Goal: Task Accomplishment & Management: Complete application form

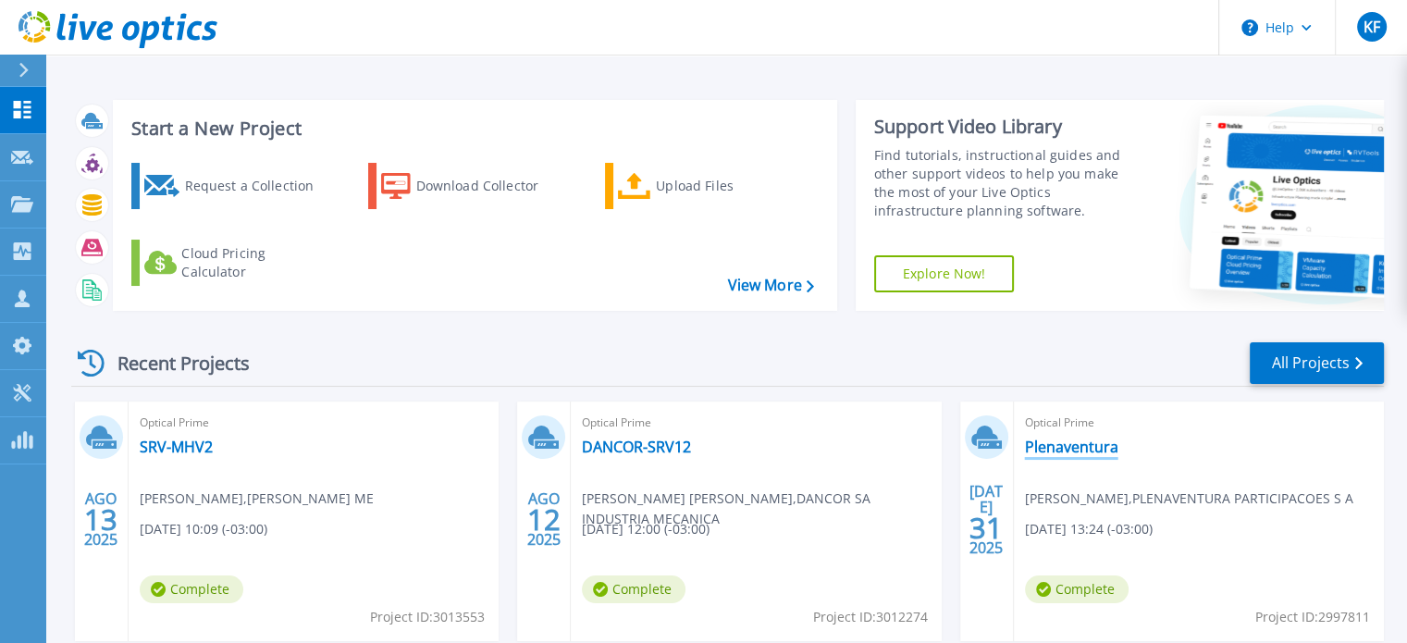
click at [1062, 441] on link "Plenaventura" at bounding box center [1071, 446] width 93 height 18
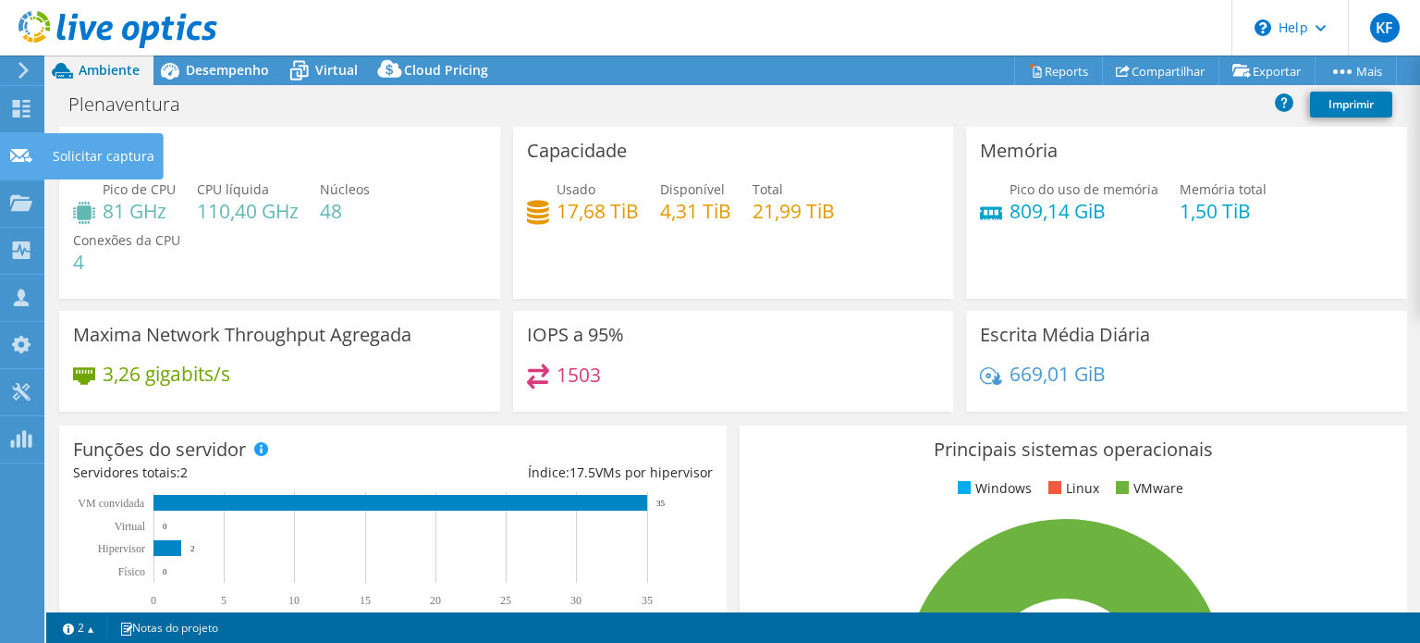
click at [25, 149] on use at bounding box center [21, 155] width 22 height 14
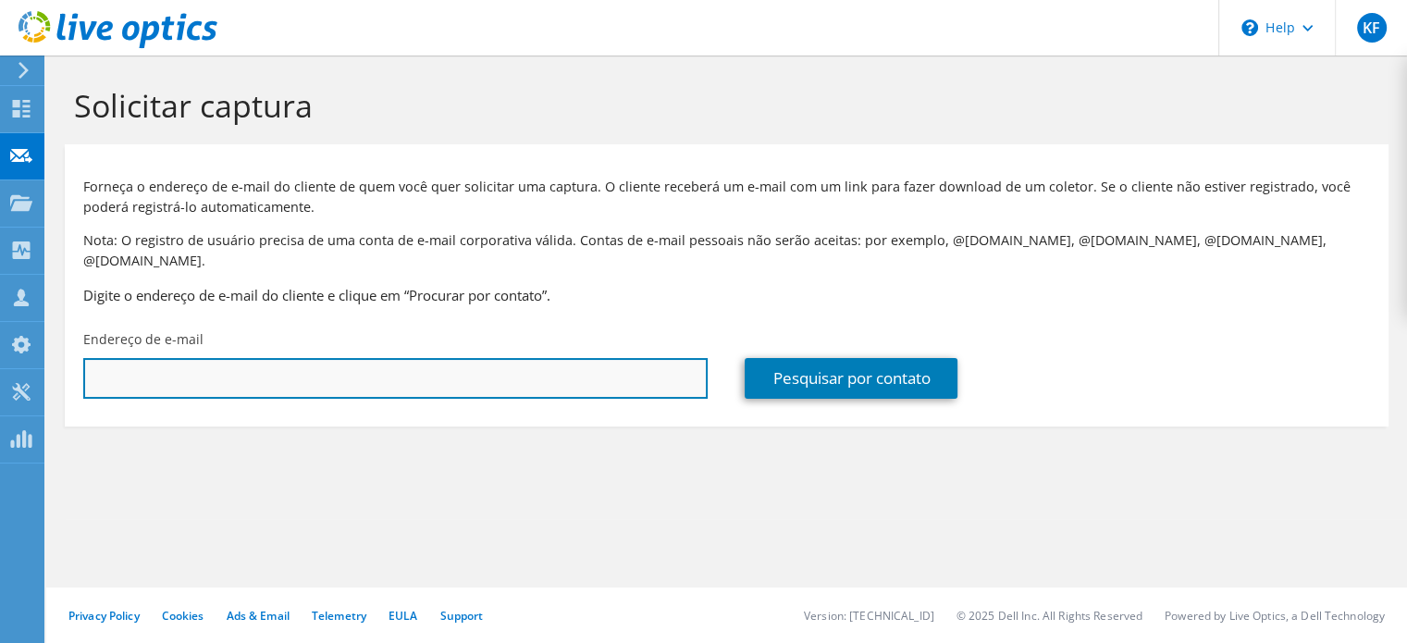
click at [592, 358] on input "text" at bounding box center [395, 378] width 624 height 41
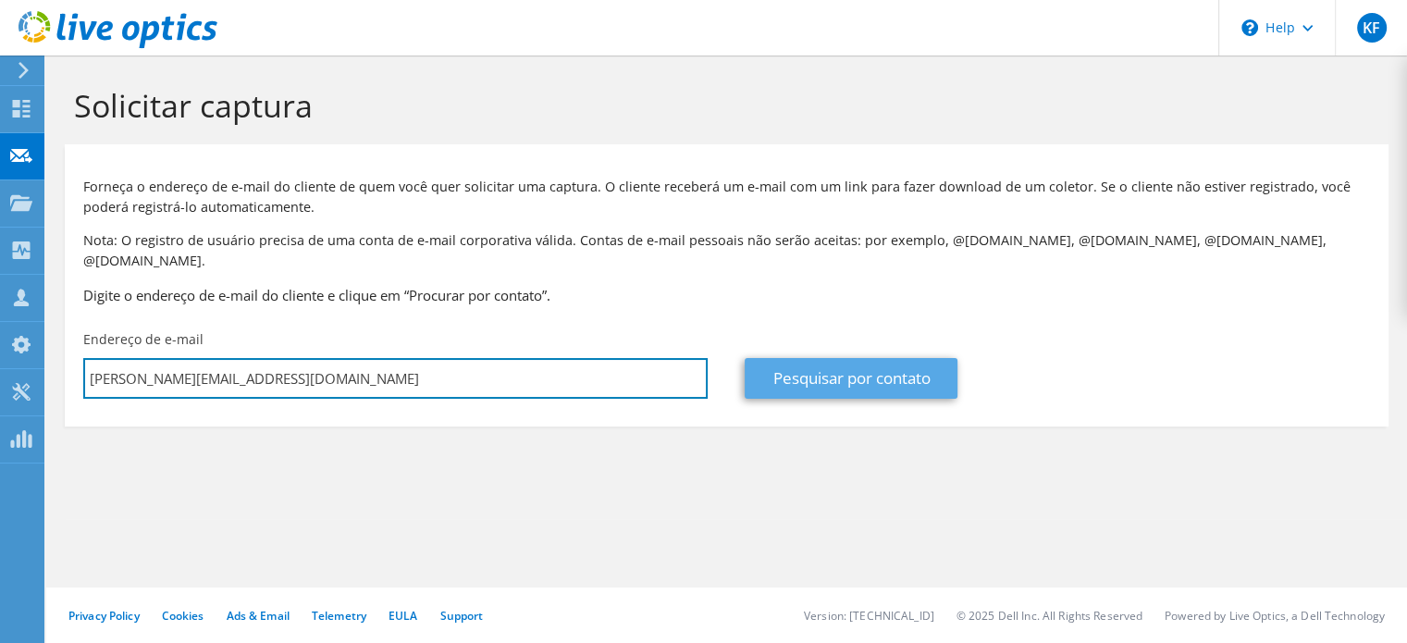
type input "[PERSON_NAME][EMAIL_ADDRESS][DOMAIN_NAME]"
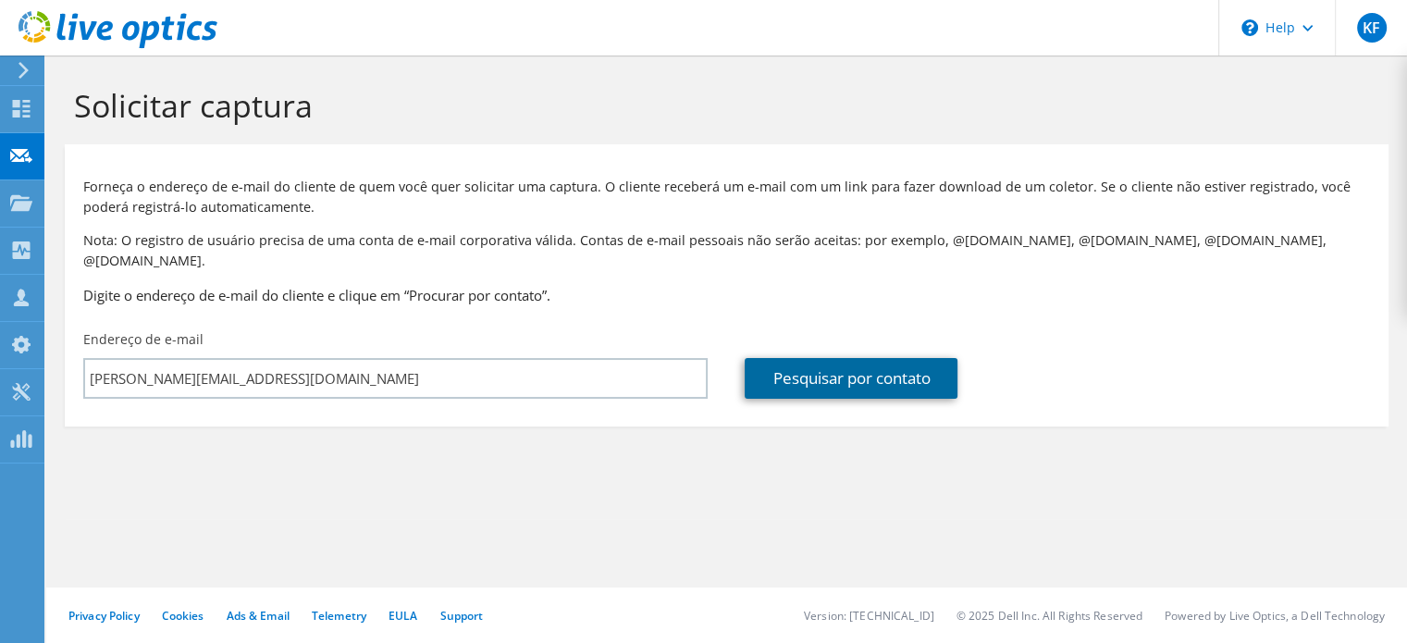
click at [818, 358] on link "Pesquisar por contato" at bounding box center [850, 378] width 213 height 41
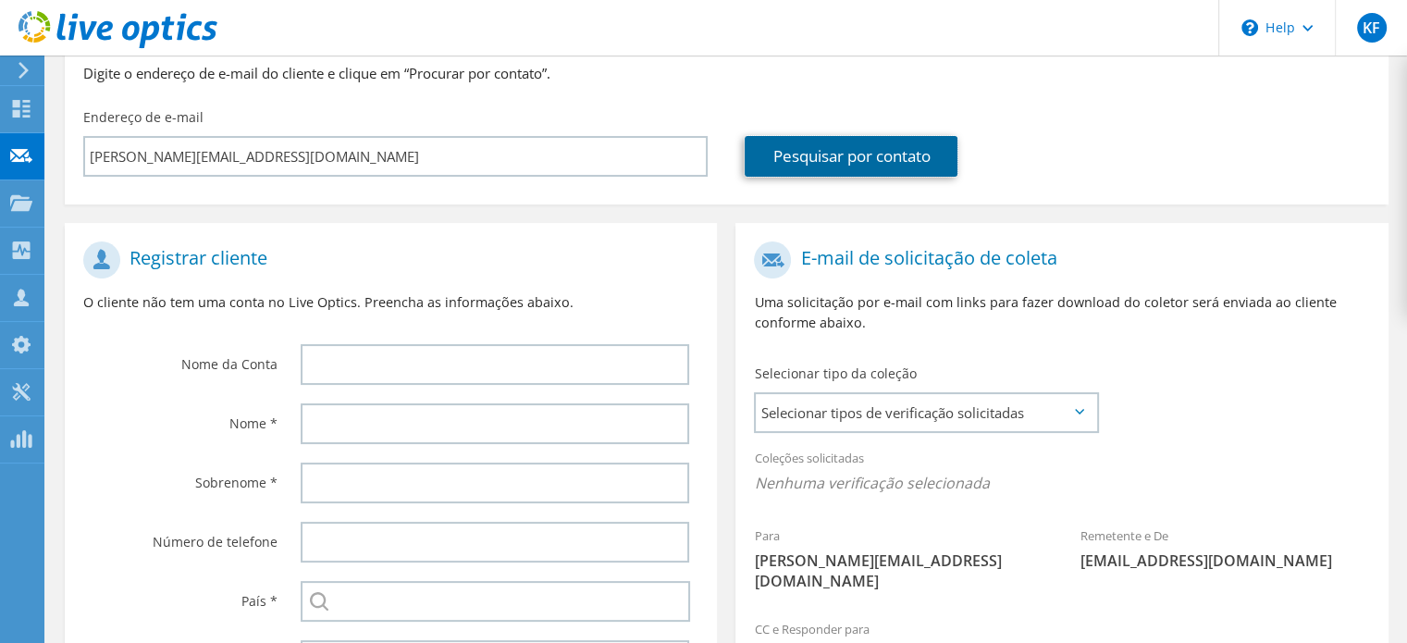
scroll to position [253, 0]
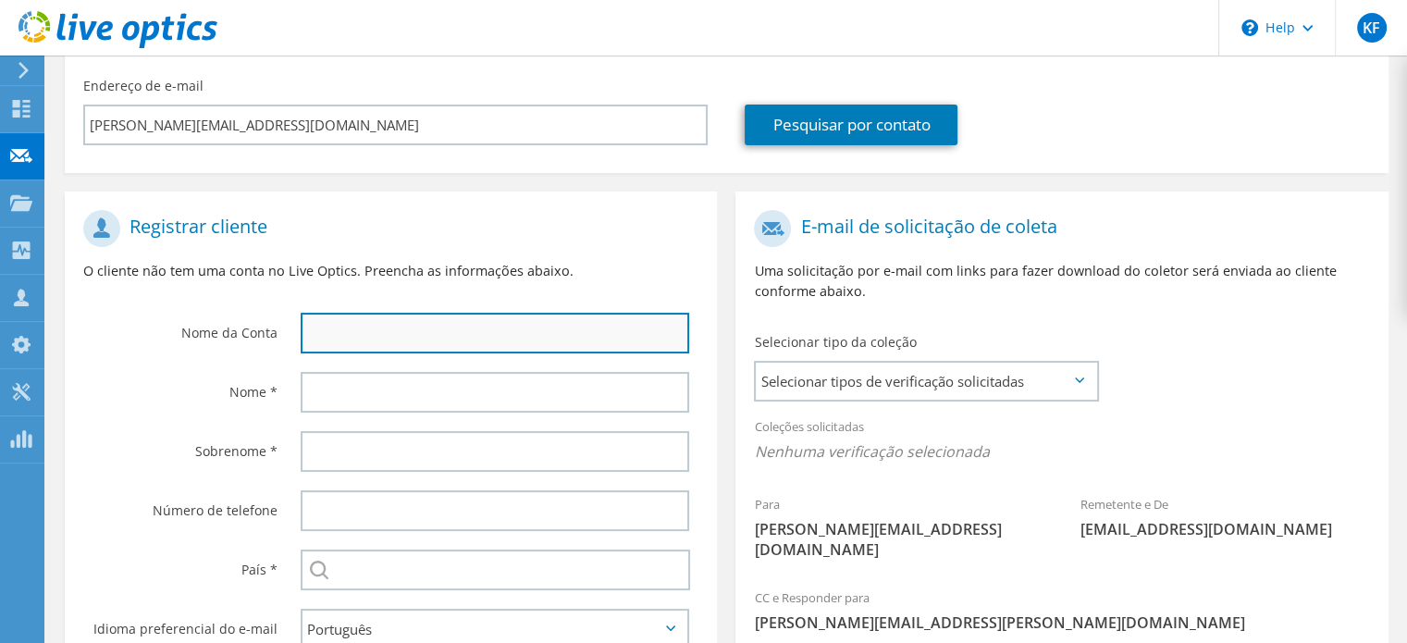
click at [467, 313] on input "text" at bounding box center [495, 333] width 388 height 41
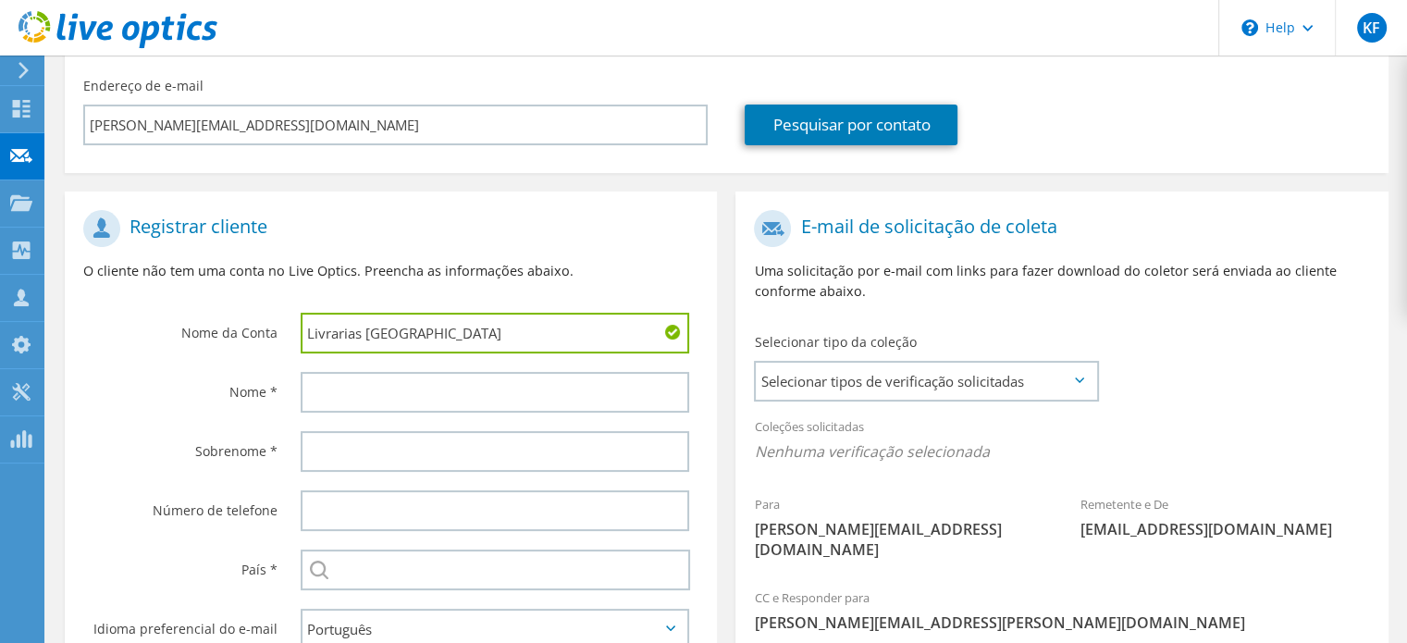
type input "Livrarias Curitiba"
drag, startPoint x: 467, startPoint y: 307, endPoint x: 392, endPoint y: 242, distance: 99.0
click at [392, 261] on p "O cliente não tem uma conta no Live Optics. Preencha as informações abaixo." at bounding box center [390, 271] width 615 height 20
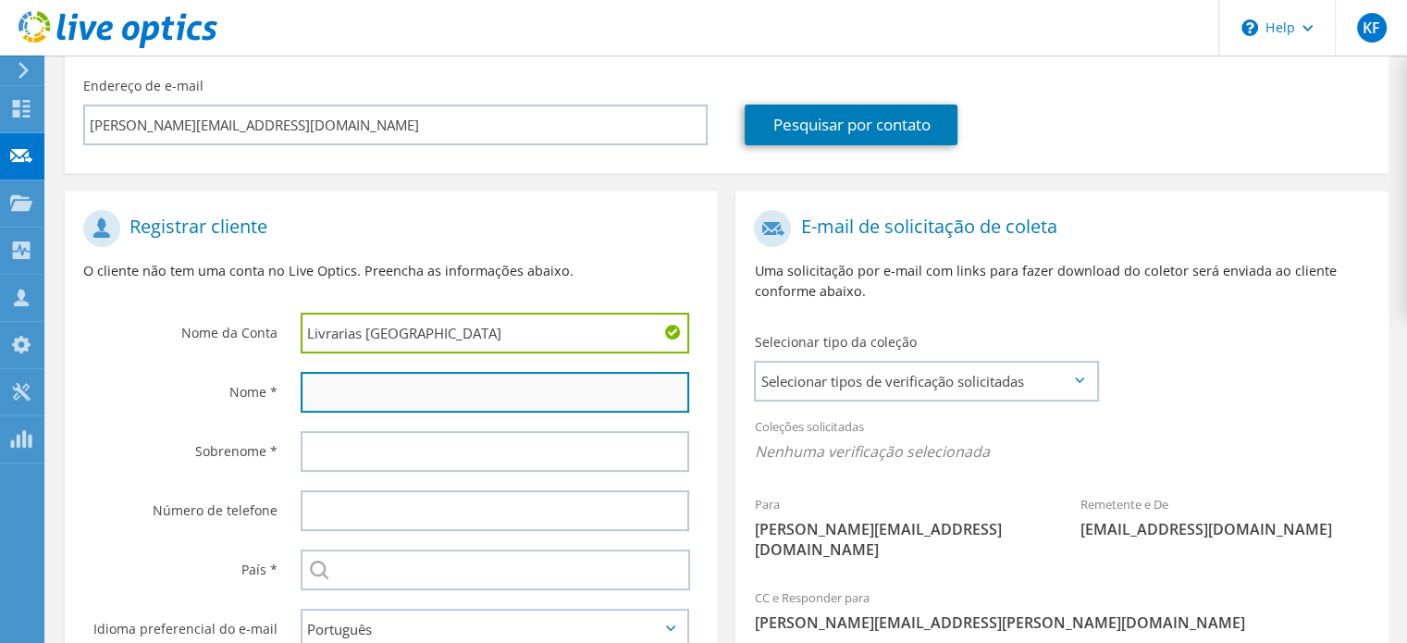
click at [333, 372] on input "text" at bounding box center [495, 392] width 388 height 41
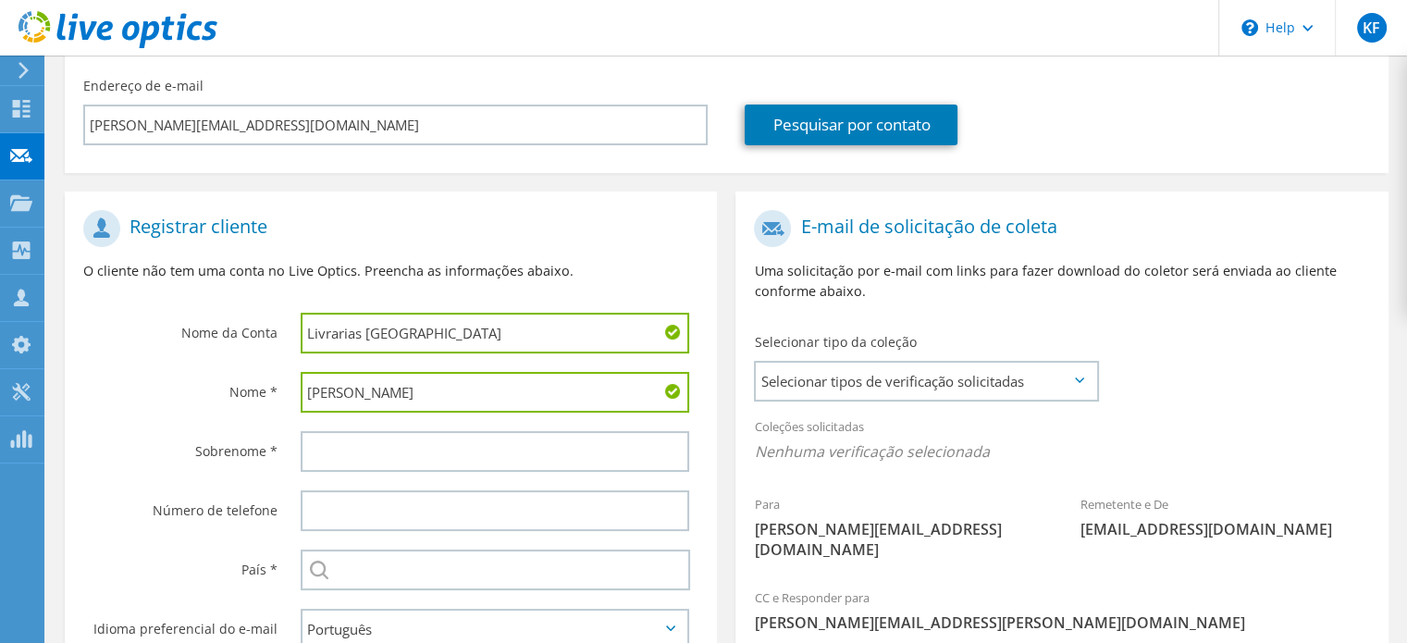
type input "Kevin"
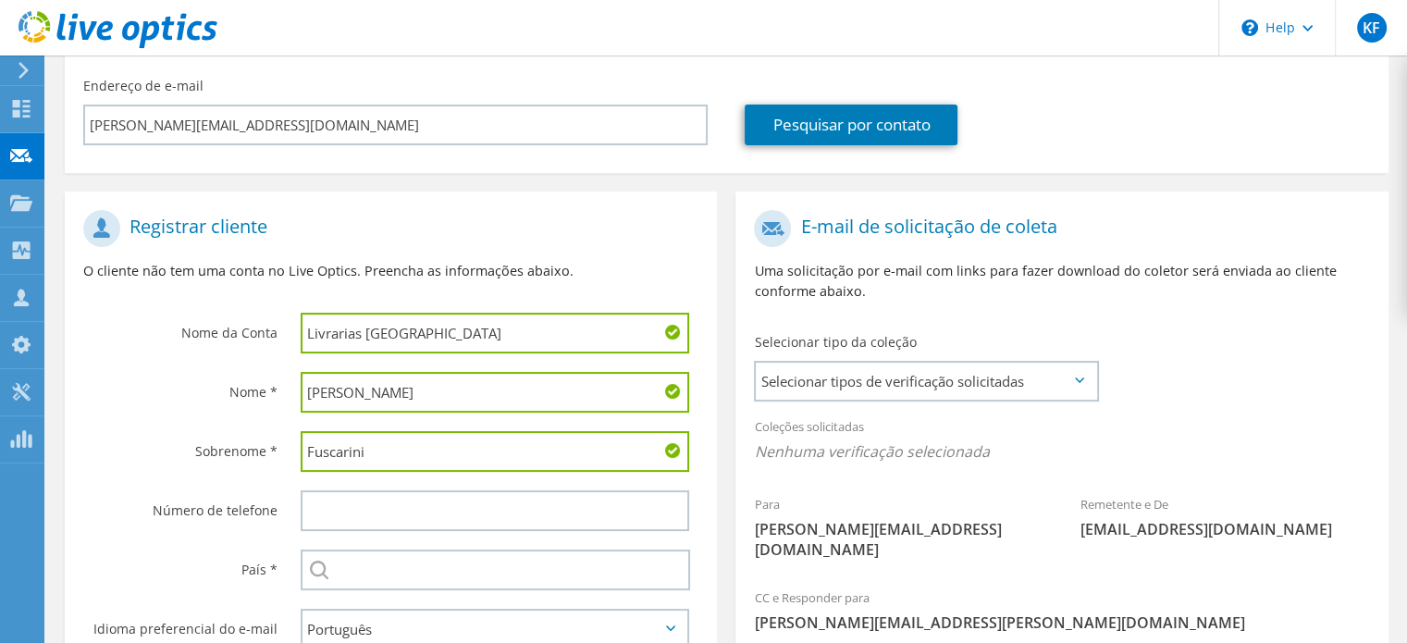
type input "Fuscarini"
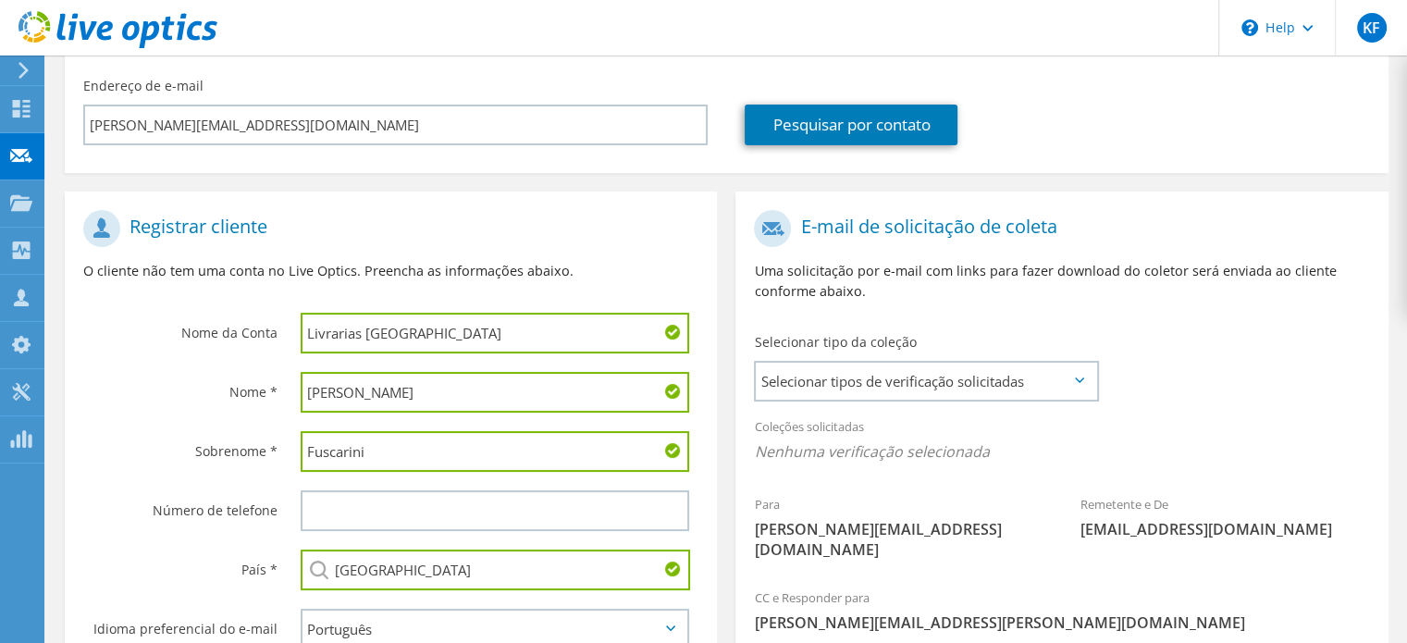
type input "[GEOGRAPHIC_DATA]"
drag, startPoint x: 714, startPoint y: 390, endPoint x: 1114, endPoint y: 436, distance: 403.0
click at [1114, 436] on div "Registrar cliente O cliente não tem uma conta no Live Optics. Preencha as infor…" at bounding box center [726, 460] width 1342 height 574
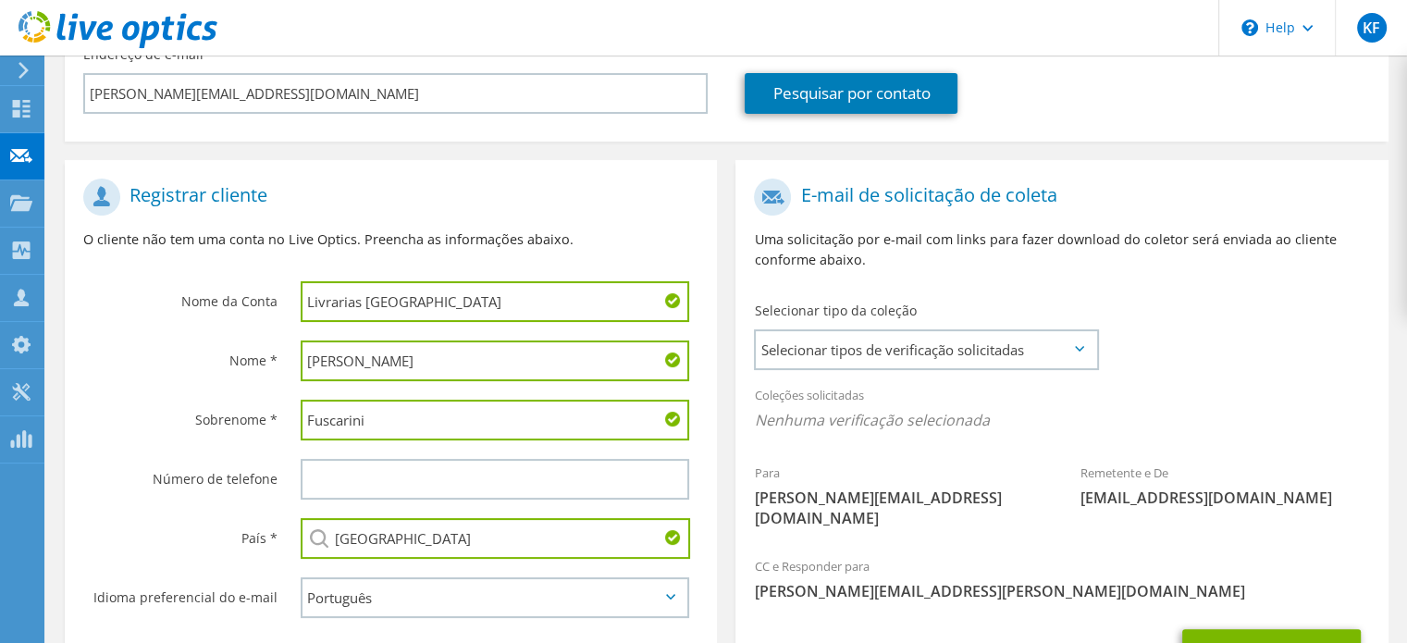
scroll to position [281, 0]
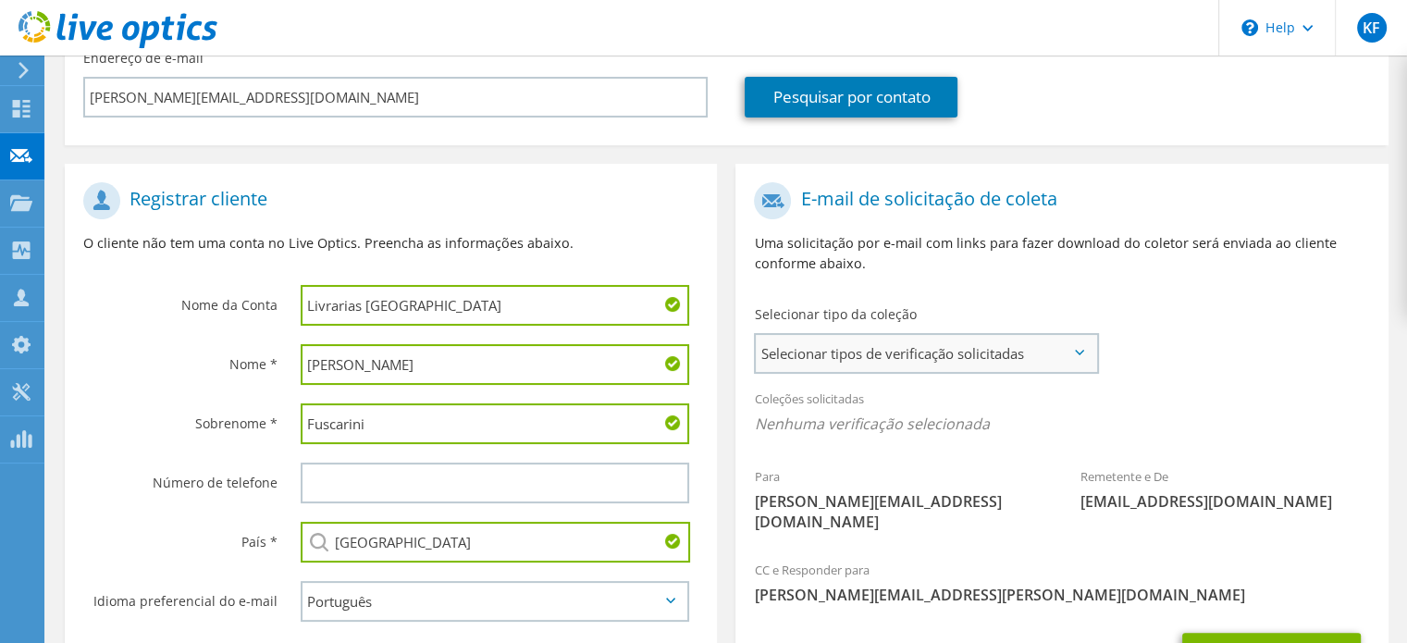
click at [840, 339] on span "Selecionar tipos de verificação solicitadas" at bounding box center [926, 353] width 340 height 37
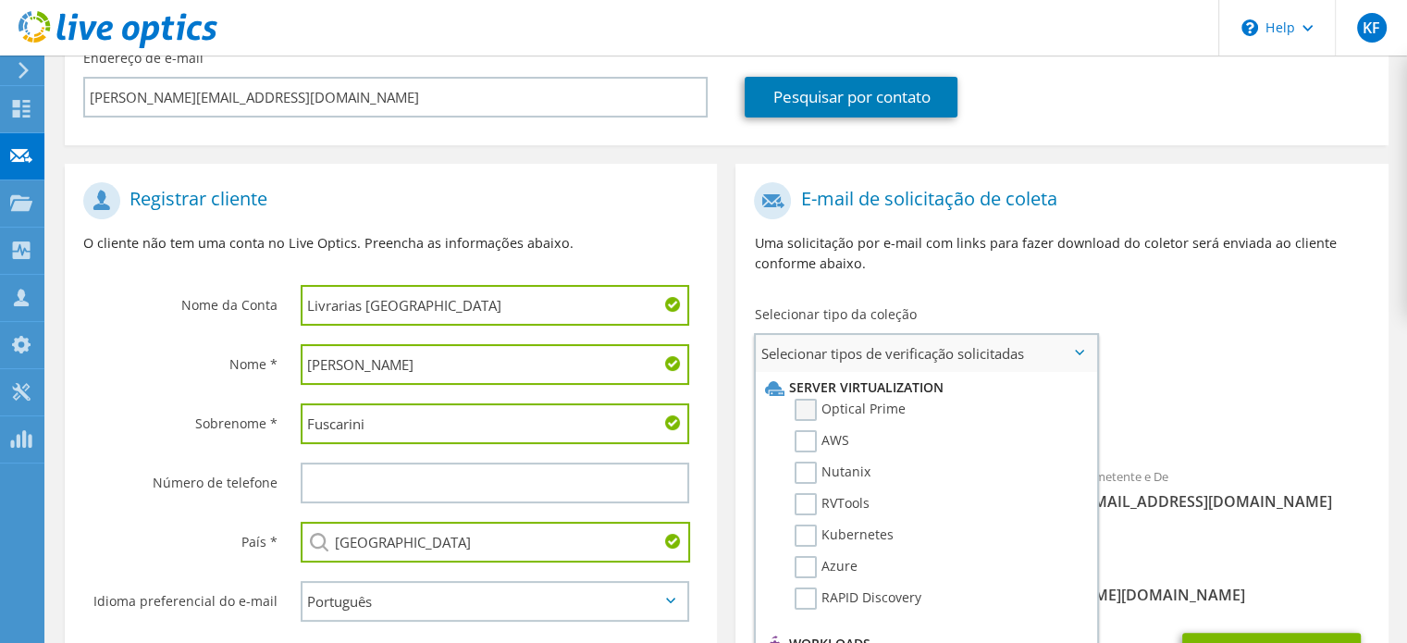
click at [840, 399] on label "Optical Prime" at bounding box center [849, 410] width 111 height 22
click at [0, 0] on input "Optical Prime" at bounding box center [0, 0] width 0 height 0
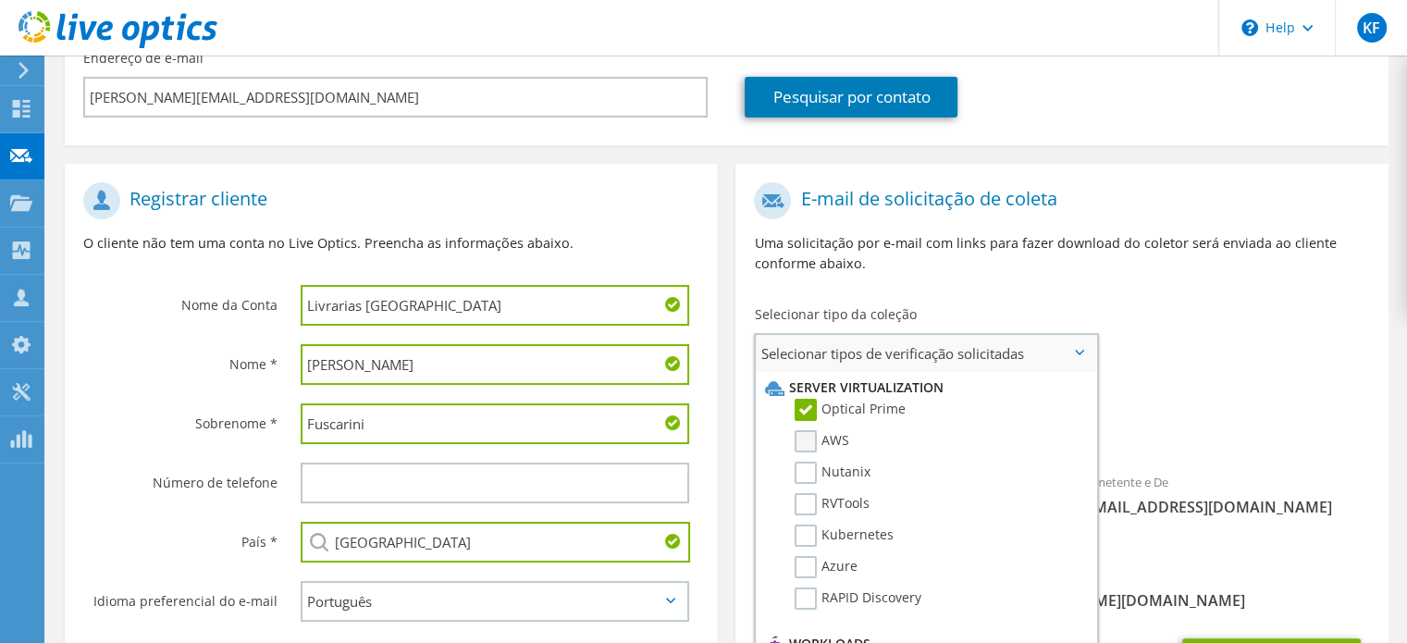
click at [822, 430] on label "AWS" at bounding box center [821, 441] width 55 height 22
click at [0, 0] on input "AWS" at bounding box center [0, 0] width 0 height 0
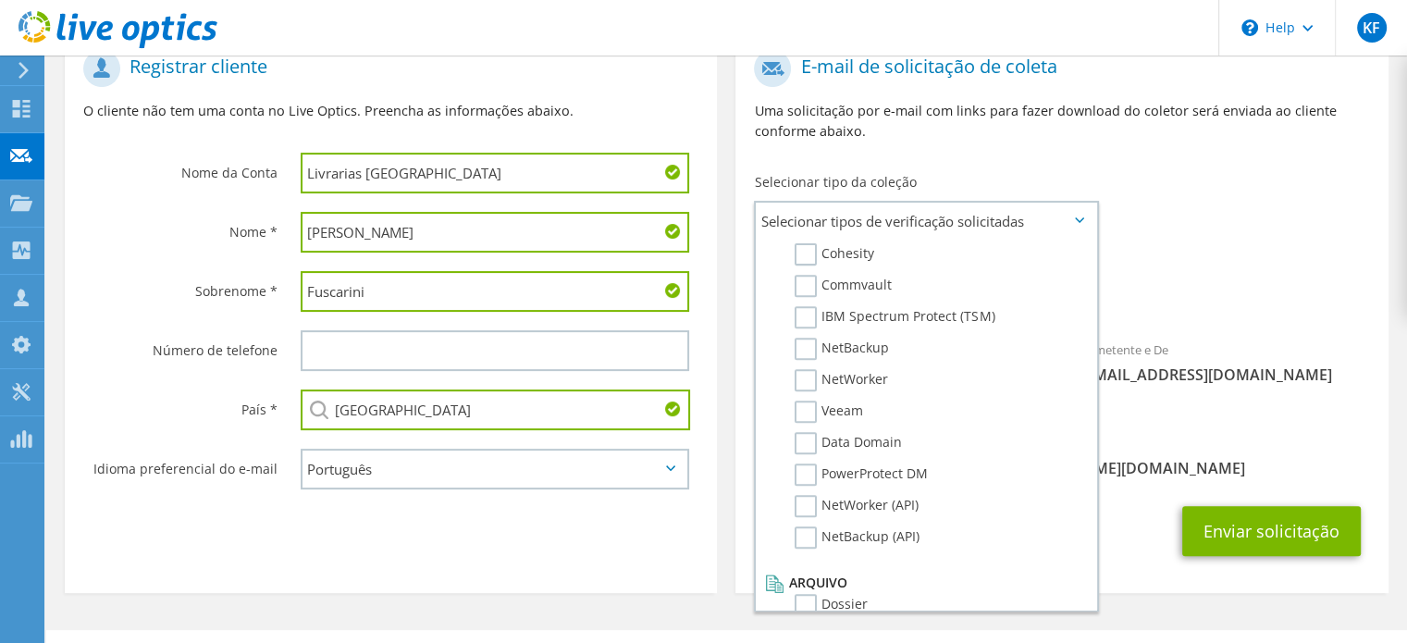
scroll to position [415, 0]
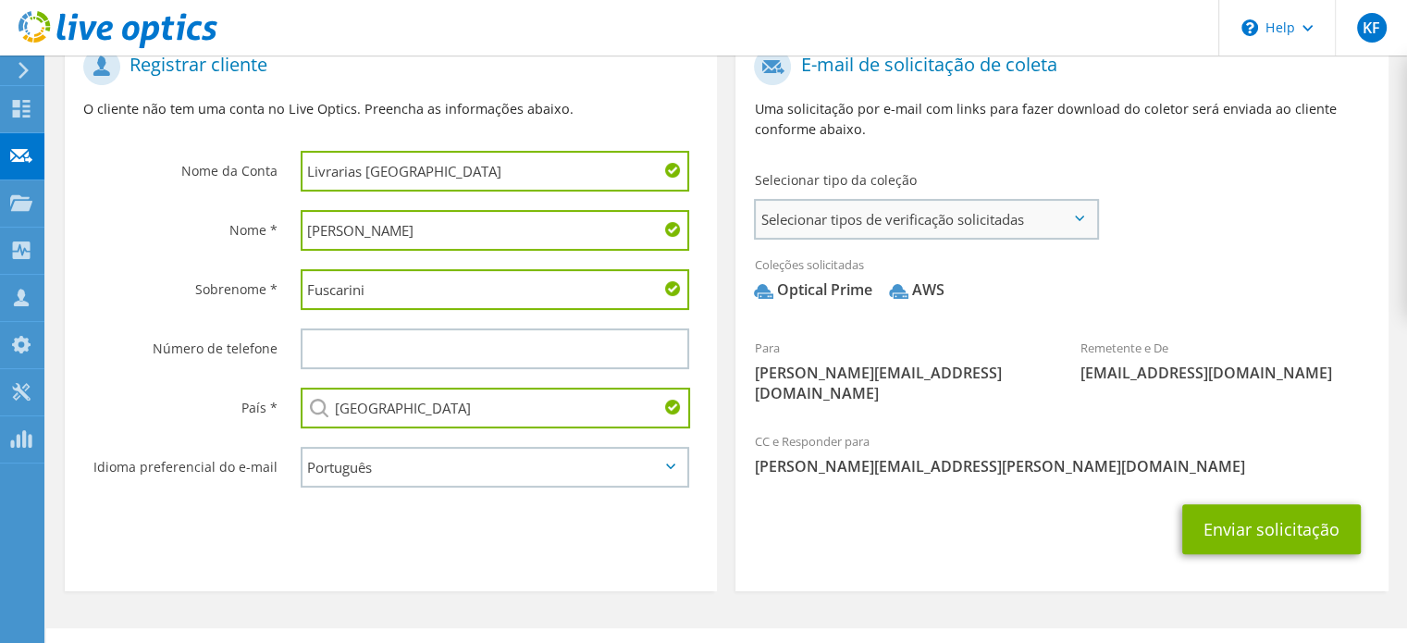
click at [895, 201] on span "Selecionar tipos de verificação solicitadas" at bounding box center [926, 219] width 340 height 37
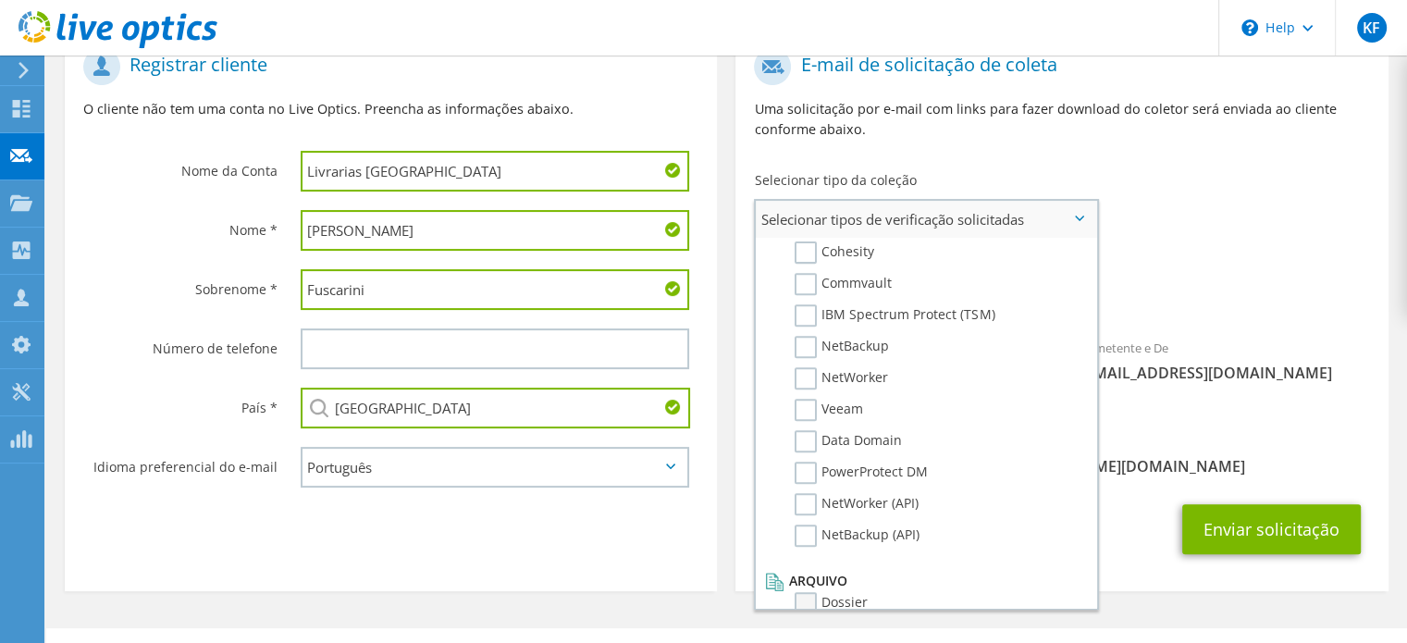
click at [828, 592] on label "Dossier" at bounding box center [830, 603] width 73 height 22
click at [0, 0] on input "Dossier" at bounding box center [0, 0] width 0 height 0
click at [818, 401] on label "Veeam" at bounding box center [828, 412] width 68 height 22
click at [0, 0] on input "Veeam" at bounding box center [0, 0] width 0 height 0
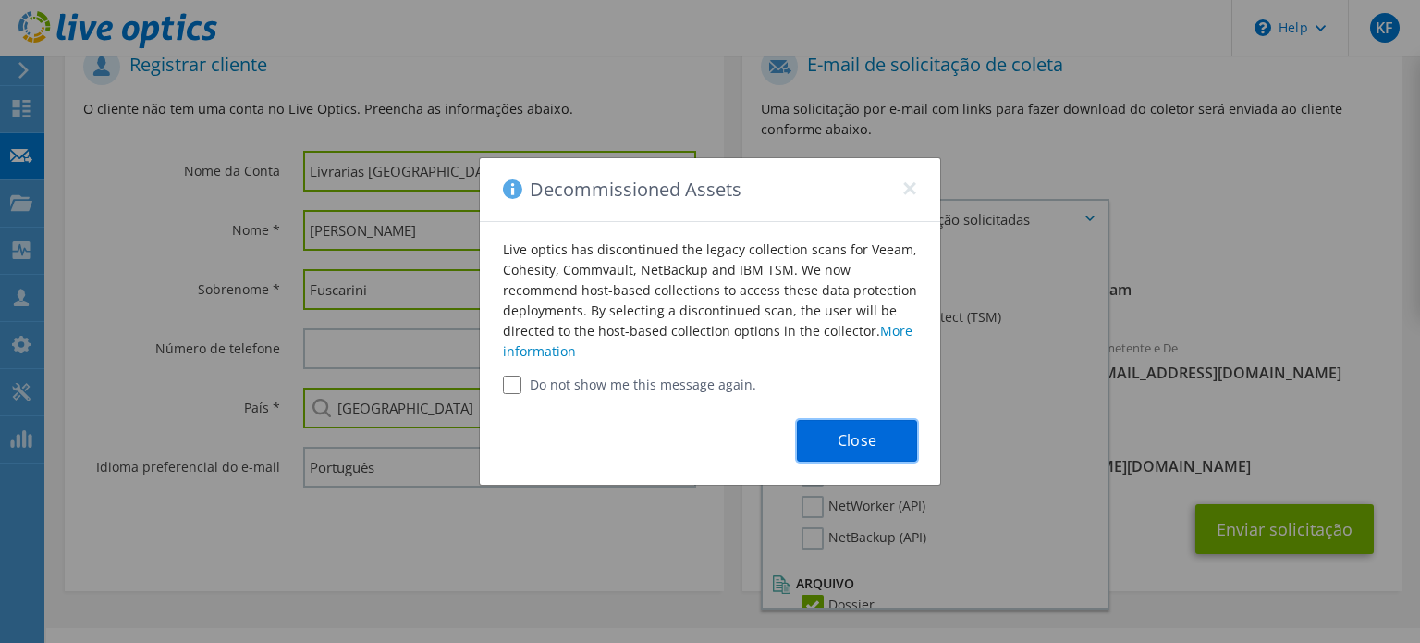
click at [853, 437] on button "Close" at bounding box center [857, 441] width 120 height 42
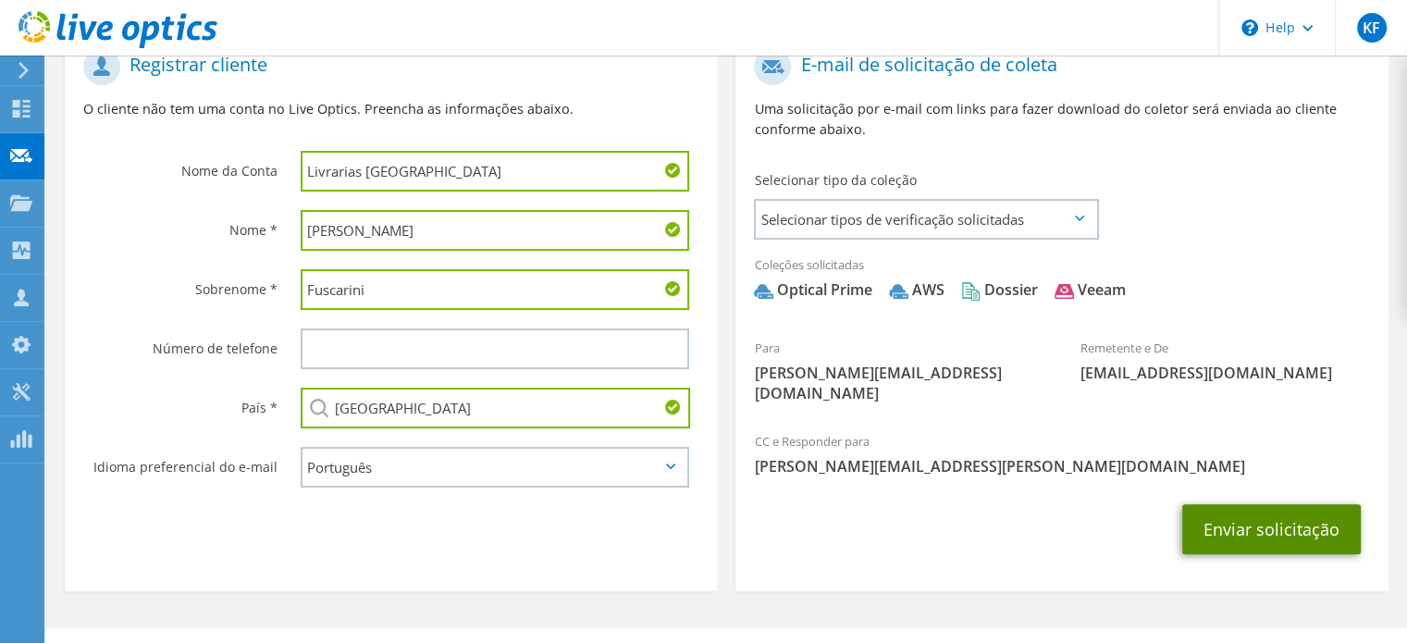
click at [1262, 504] on button "Enviar solicitação" at bounding box center [1271, 529] width 178 height 50
